Goal: Browse casually: Explore the website without a specific task or goal

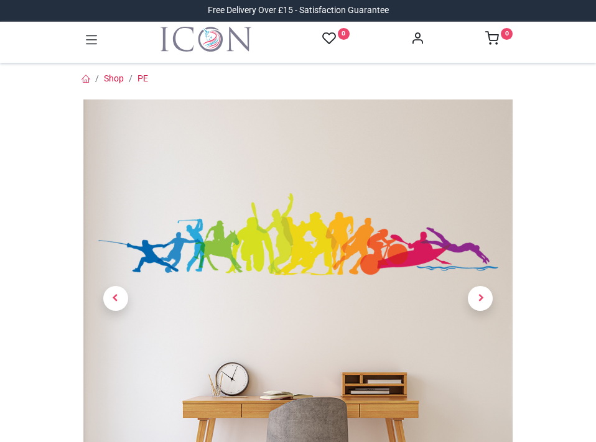
scroll to position [187, 0]
click at [478, 304] on span "Next" at bounding box center [480, 298] width 25 height 25
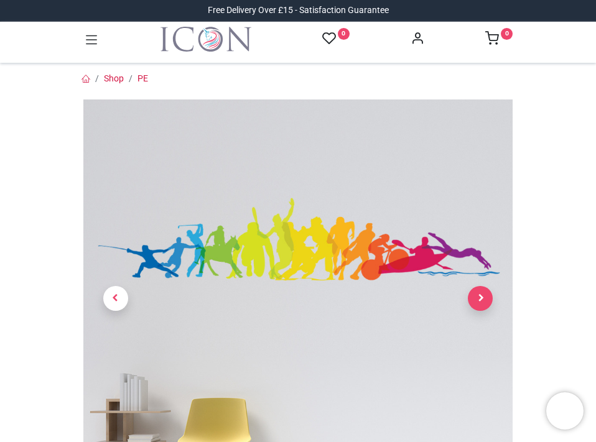
click at [478, 304] on span "Next" at bounding box center [480, 298] width 25 height 25
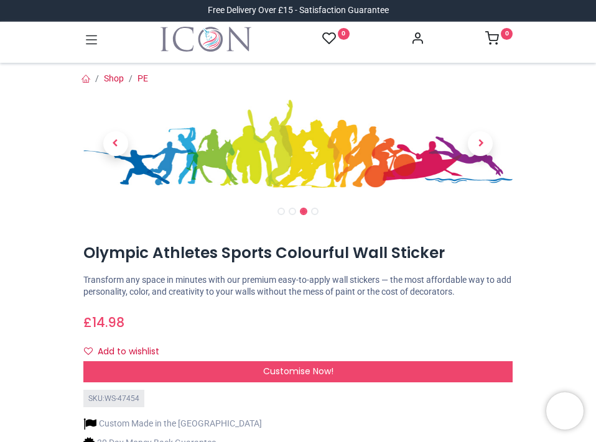
click at [90, 44] on icon at bounding box center [91, 39] width 11 height 9
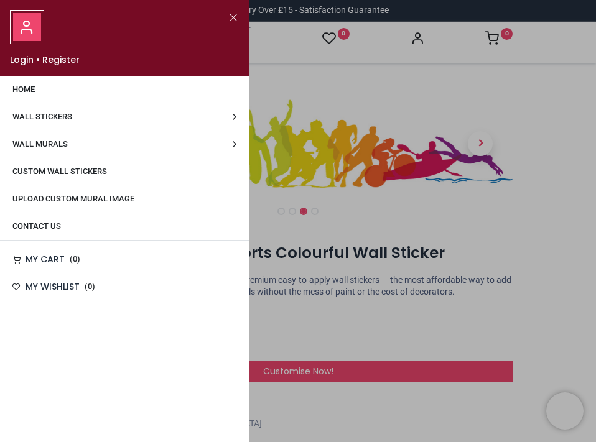
click at [64, 117] on span "Wall Stickers" at bounding box center [42, 116] width 60 height 9
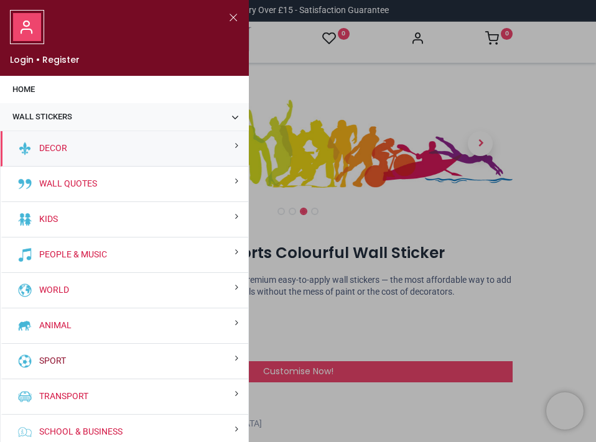
click at [57, 362] on link "Sport" at bounding box center [50, 361] width 32 height 12
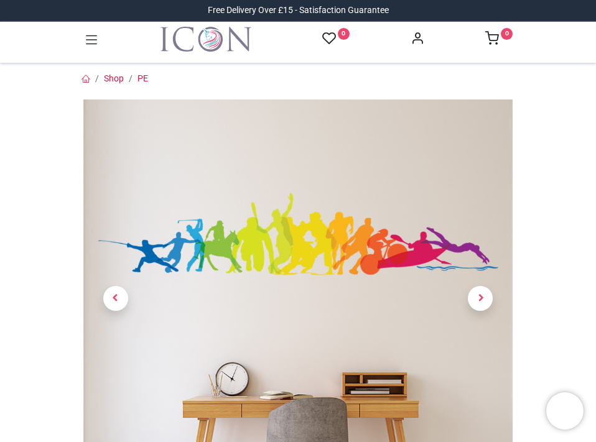
click at [86, 43] on icon at bounding box center [91, 40] width 16 height 16
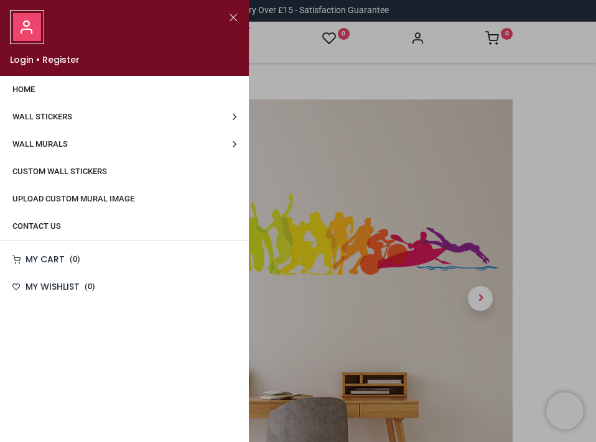
click at [44, 147] on span "Wall Murals" at bounding box center [39, 143] width 55 height 9
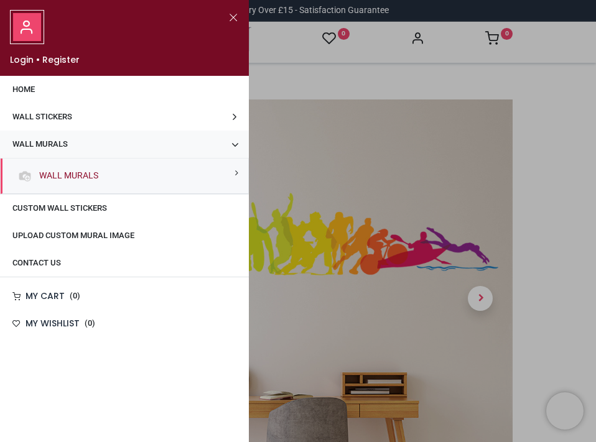
click at [52, 178] on link "Wall Murals" at bounding box center [66, 176] width 64 height 12
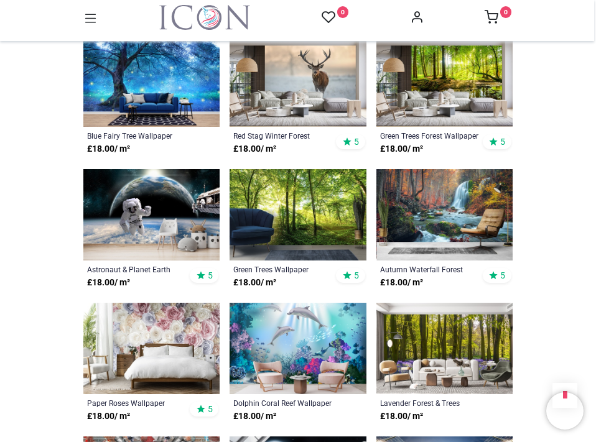
scroll to position [497, 0]
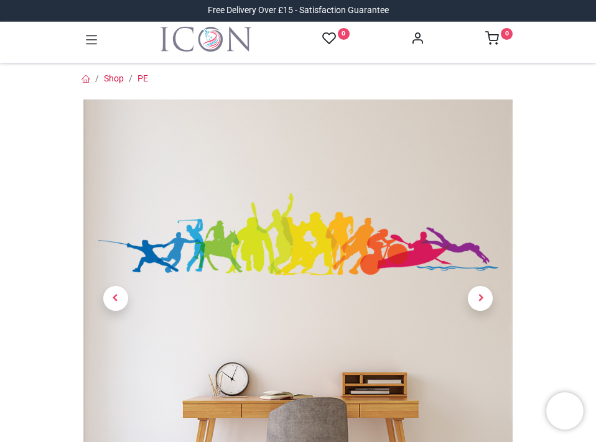
click at [97, 40] on icon at bounding box center [91, 40] width 16 height 16
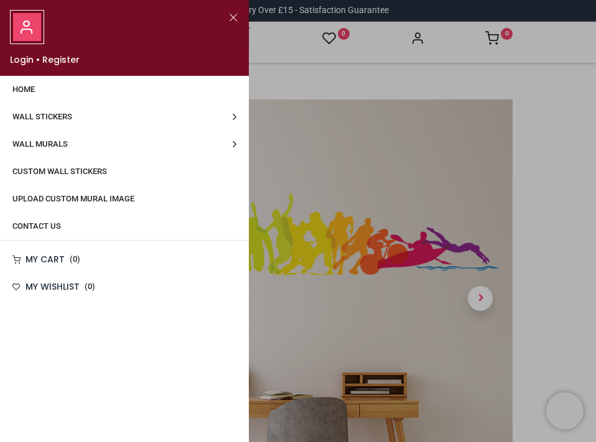
click at [48, 115] on span "Wall Stickers" at bounding box center [42, 116] width 60 height 9
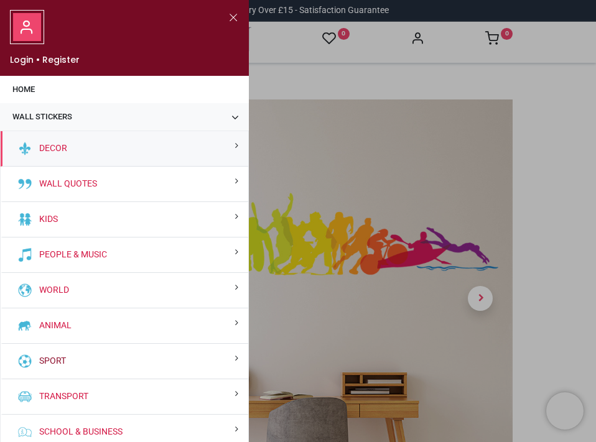
click at [52, 356] on link "Sport" at bounding box center [50, 361] width 32 height 12
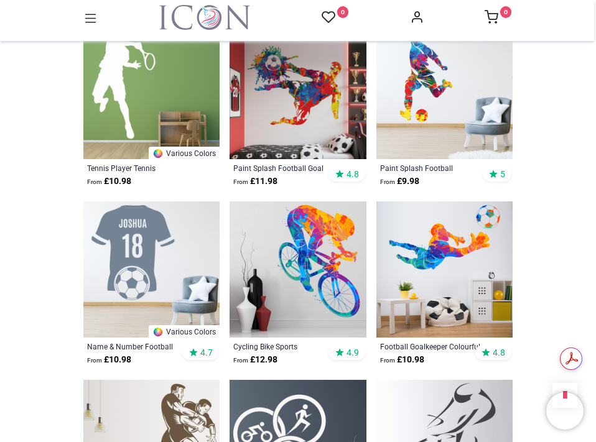
scroll to position [684, 0]
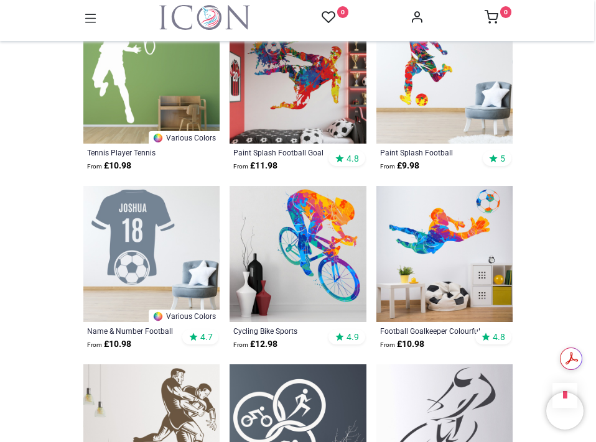
click at [331, 301] on img at bounding box center [297, 254] width 136 height 136
click at [290, 327] on div "Cycling Bike Sports" at bounding box center [284, 331] width 103 height 10
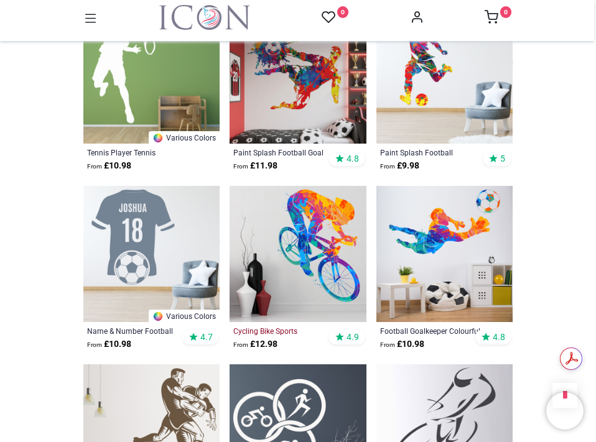
click at [290, 327] on div "Cycling Bike Sports" at bounding box center [284, 331] width 103 height 10
click at [303, 296] on img at bounding box center [297, 254] width 136 height 136
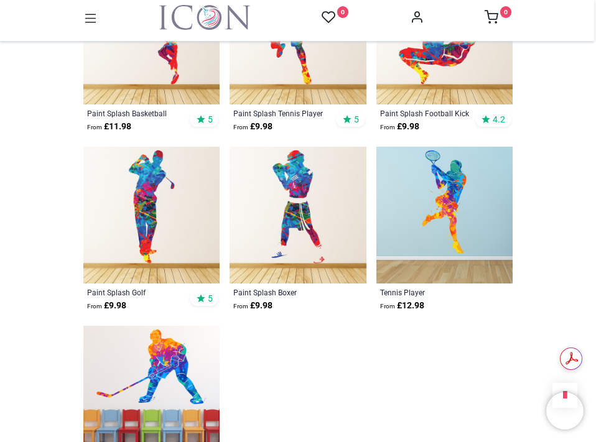
scroll to position [1617, 0]
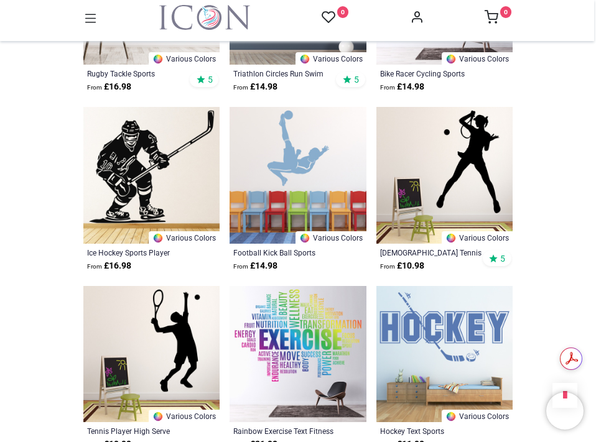
scroll to position [995, 0]
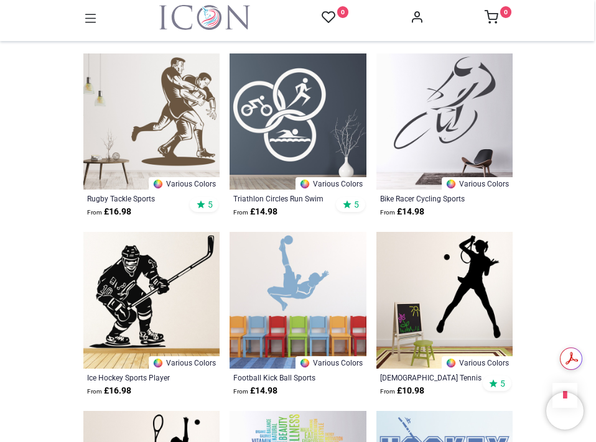
click at [96, 14] on icon at bounding box center [91, 19] width 16 height 16
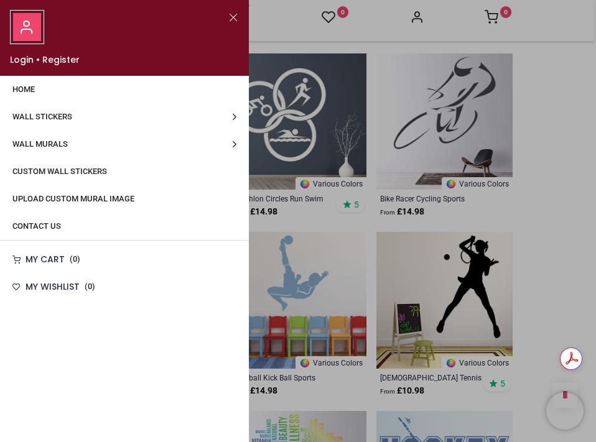
click at [58, 167] on span "Custom Wall Stickers" at bounding box center [59, 171] width 95 height 9
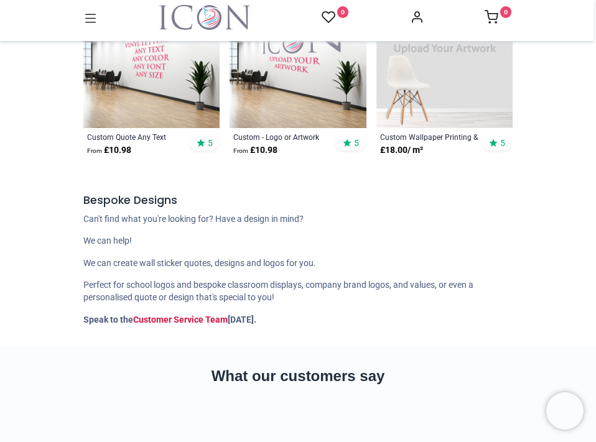
scroll to position [62, 0]
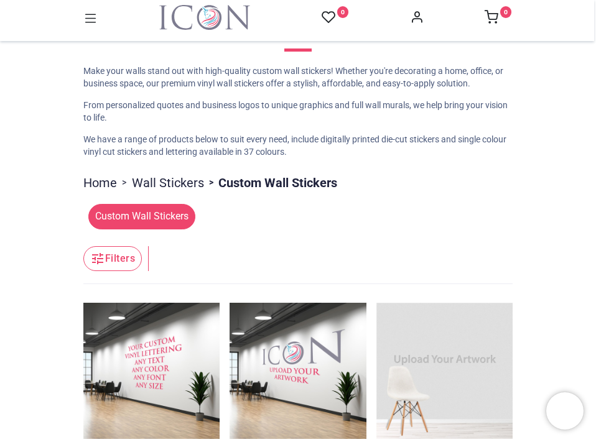
click at [86, 29] on div "0 0 Home Wall Stickers Decor" at bounding box center [297, 20] width 448 height 31
click at [86, 26] on icon at bounding box center [91, 19] width 16 height 16
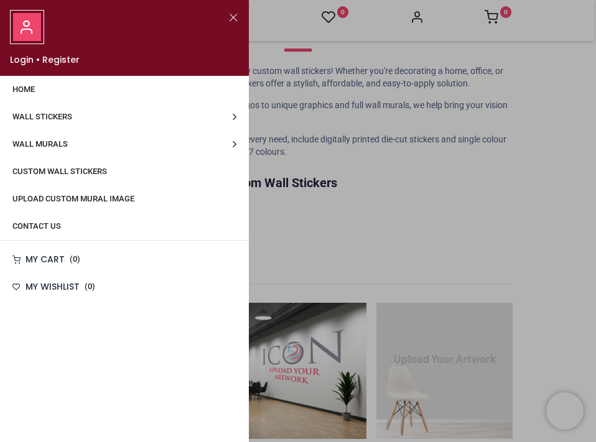
click at [45, 121] on span "Wall Stickers" at bounding box center [42, 116] width 60 height 9
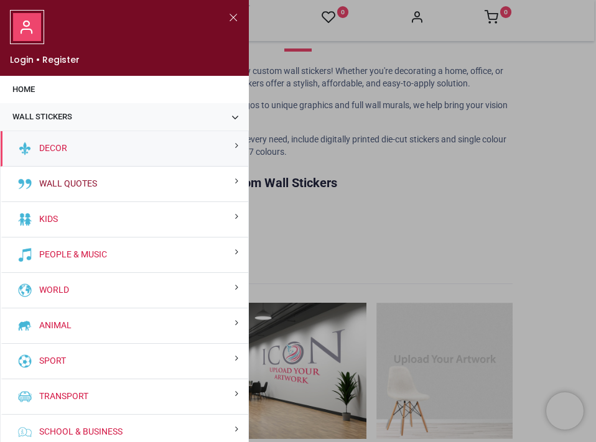
click at [50, 185] on link "Wall Quotes" at bounding box center [65, 184] width 63 height 12
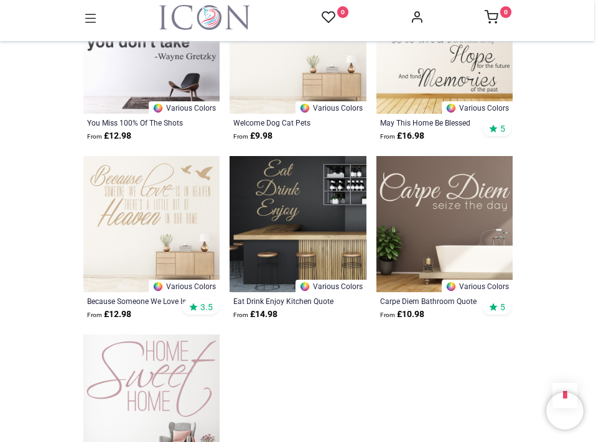
scroll to position [1617, 0]
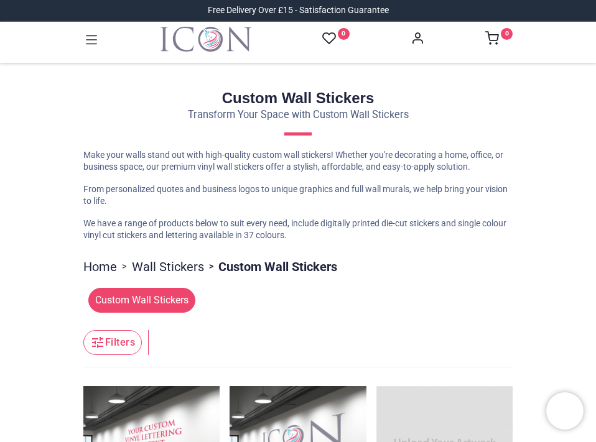
click at [84, 41] on icon at bounding box center [91, 40] width 16 height 16
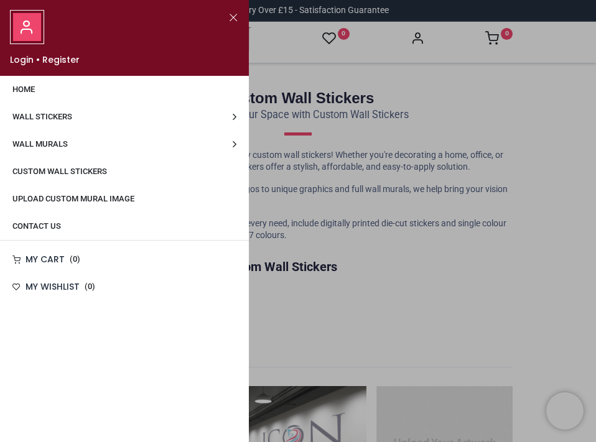
click at [60, 146] on span "Wall Murals" at bounding box center [39, 143] width 55 height 9
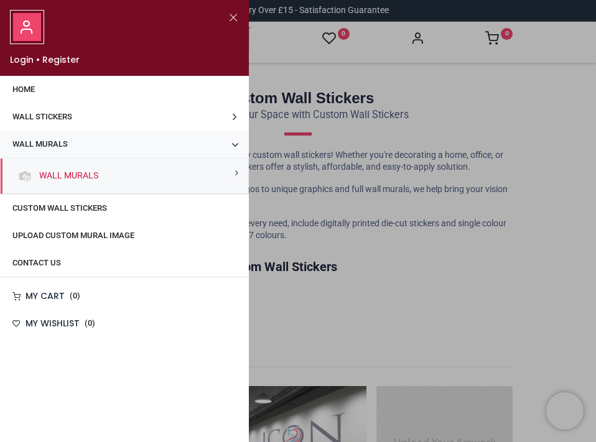
click at [49, 119] on span "Wall Stickers" at bounding box center [42, 116] width 60 height 9
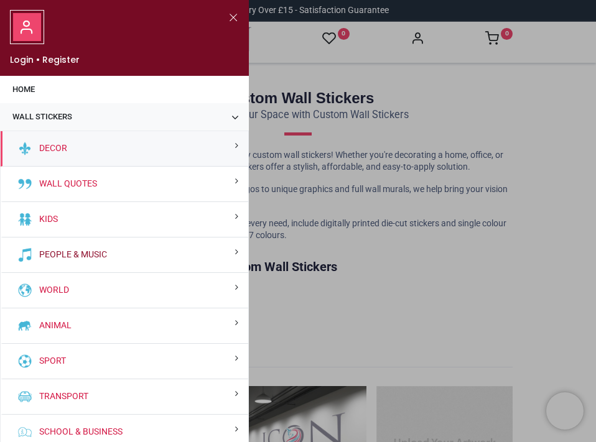
click at [58, 251] on link "People & Music" at bounding box center [70, 255] width 73 height 12
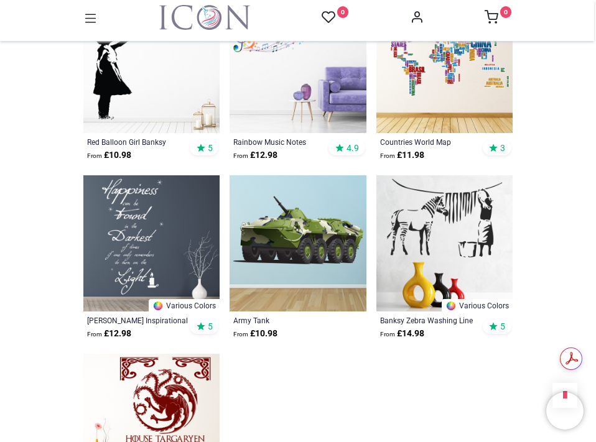
scroll to position [1679, 0]
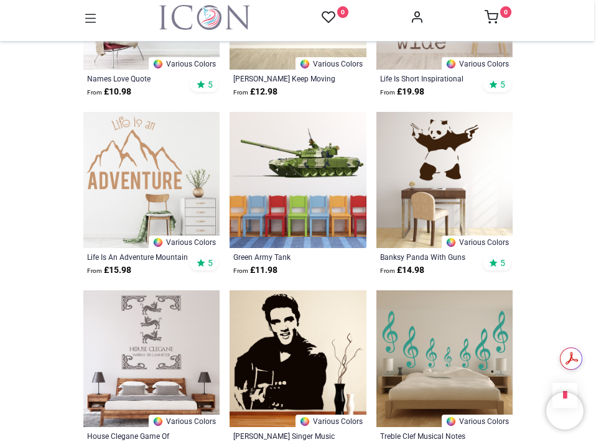
scroll to position [4042, 0]
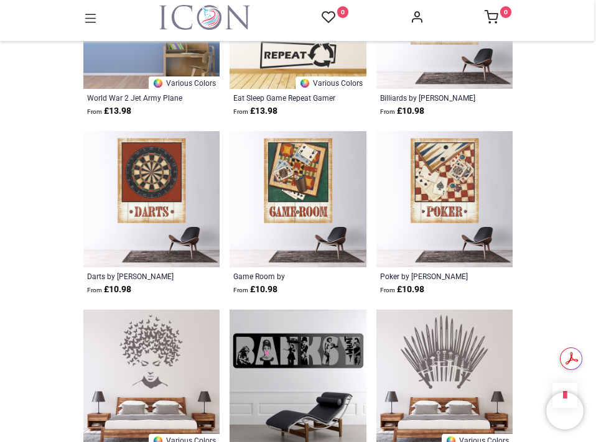
scroll to position [6778, 0]
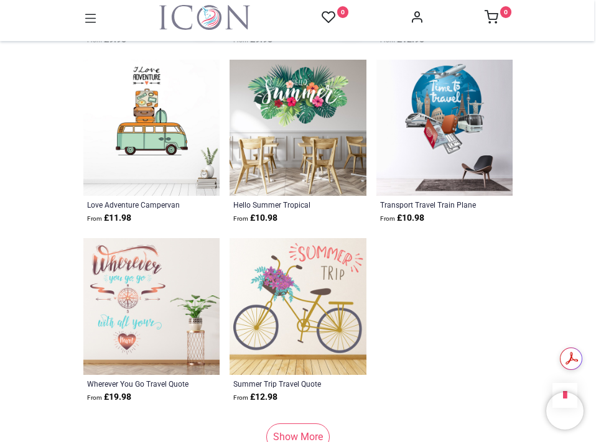
scroll to position [8395, 0]
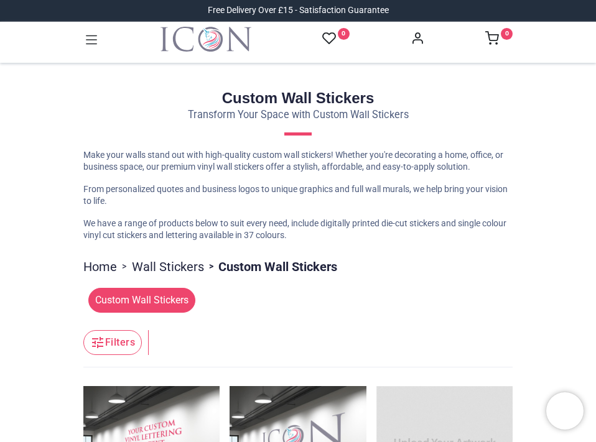
click at [88, 37] on icon at bounding box center [91, 39] width 11 height 9
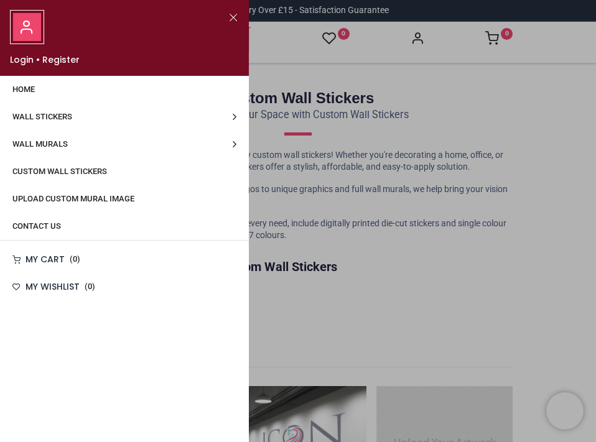
click at [37, 118] on span "Wall Stickers" at bounding box center [42, 116] width 60 height 9
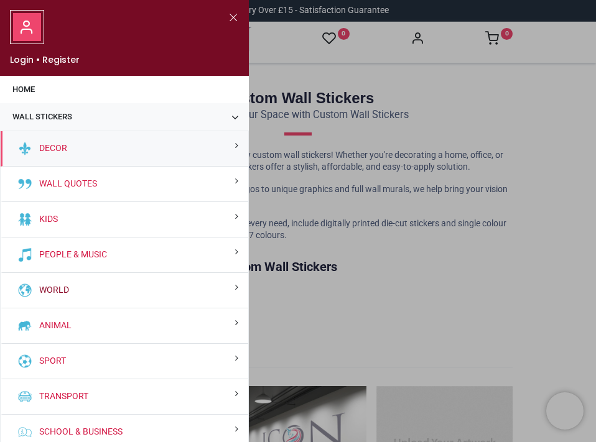
click at [64, 287] on link "World" at bounding box center [51, 290] width 35 height 12
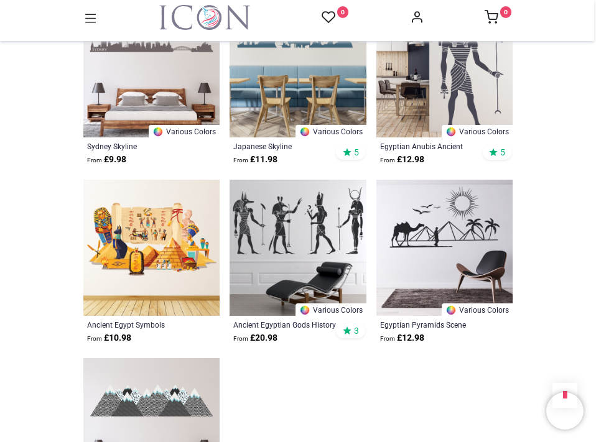
scroll to position [1617, 0]
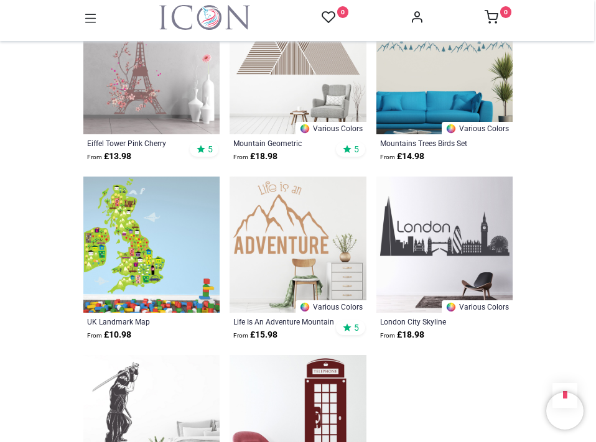
scroll to position [3234, 0]
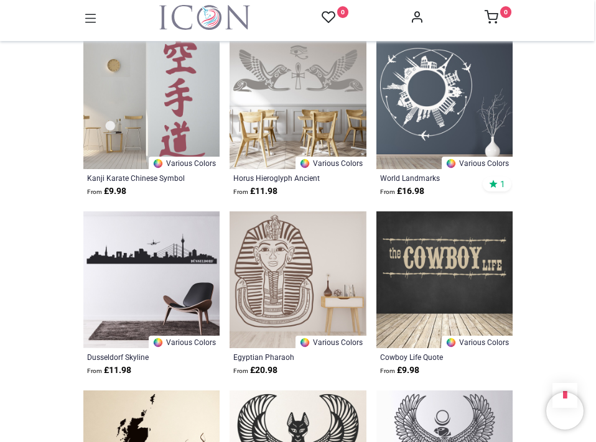
scroll to position [3980, 0]
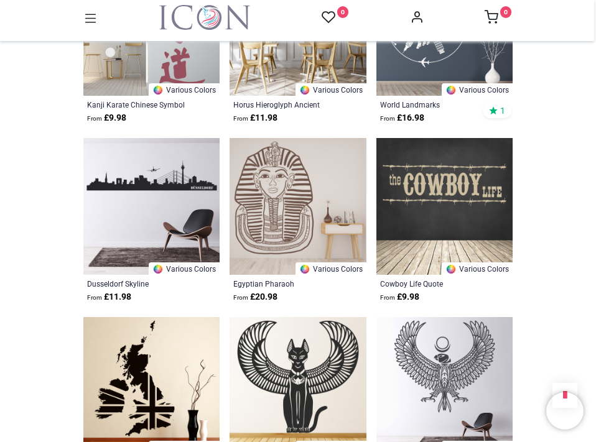
click at [93, 22] on icon at bounding box center [90, 18] width 11 height 9
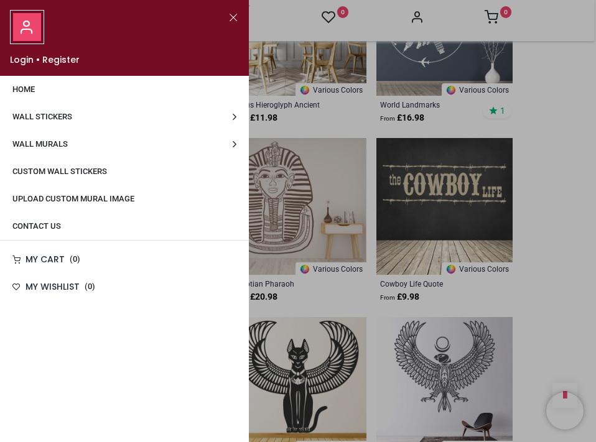
click at [60, 118] on span "Wall Stickers" at bounding box center [42, 116] width 60 height 9
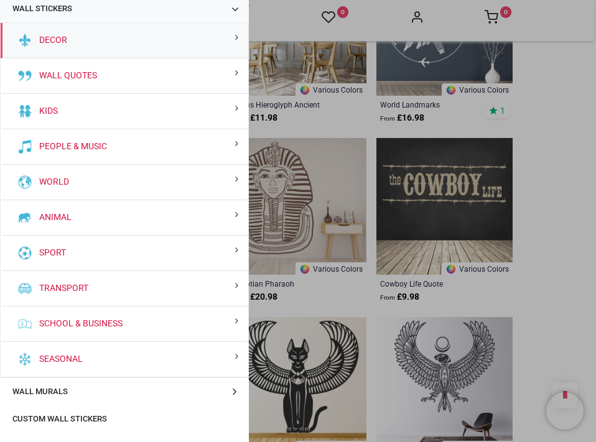
scroll to position [124, 0]
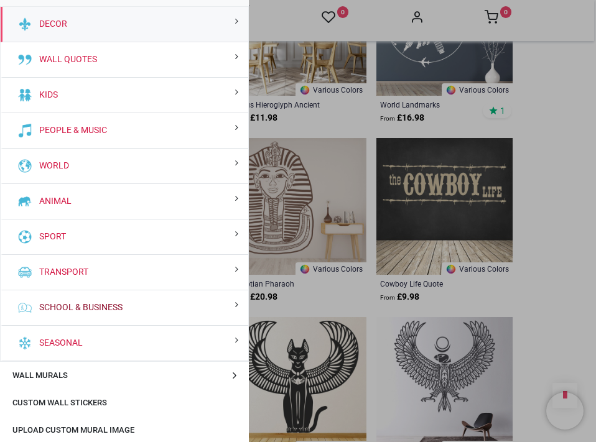
click at [70, 309] on link "School & Business" at bounding box center [78, 308] width 88 height 12
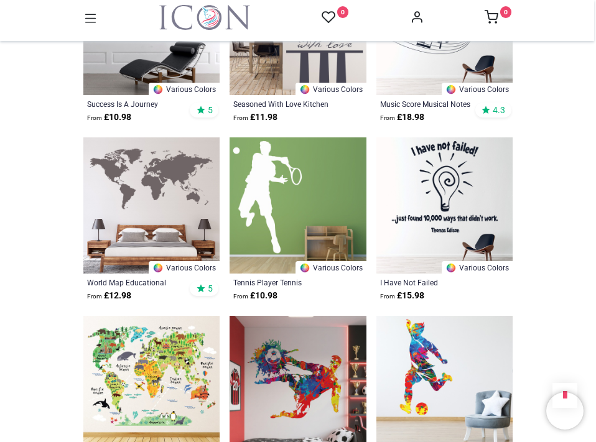
scroll to position [1306, 0]
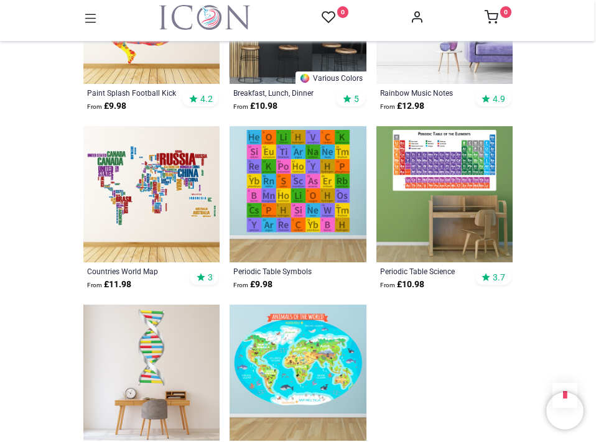
scroll to position [3234, 0]
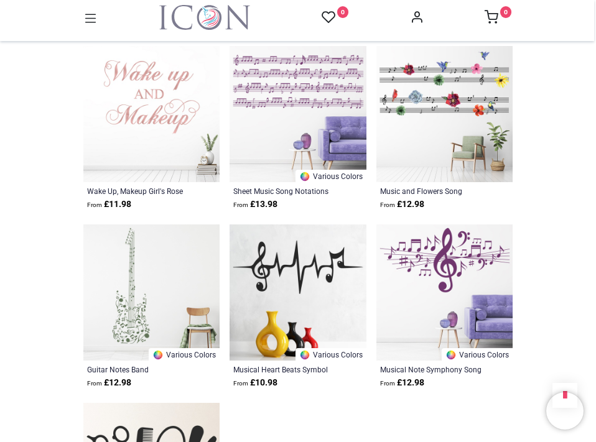
scroll to position [6592, 0]
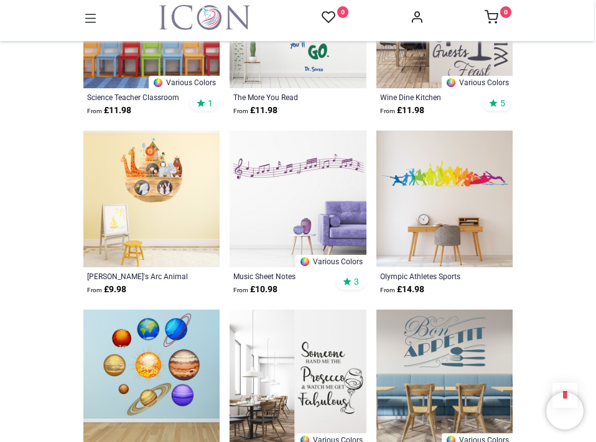
scroll to position [7276, 0]
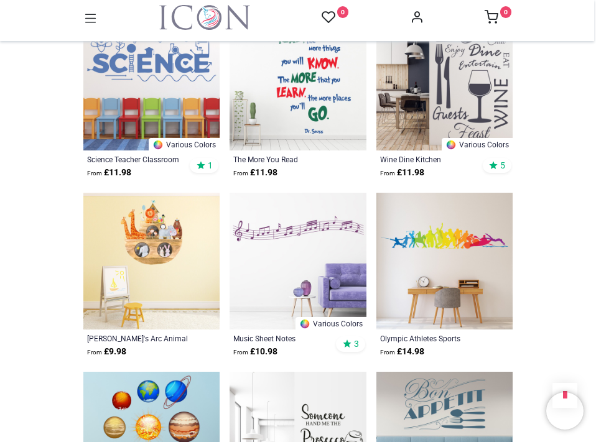
click at [396, 207] on img at bounding box center [444, 261] width 136 height 136
